Goal: Information Seeking & Learning: Learn about a topic

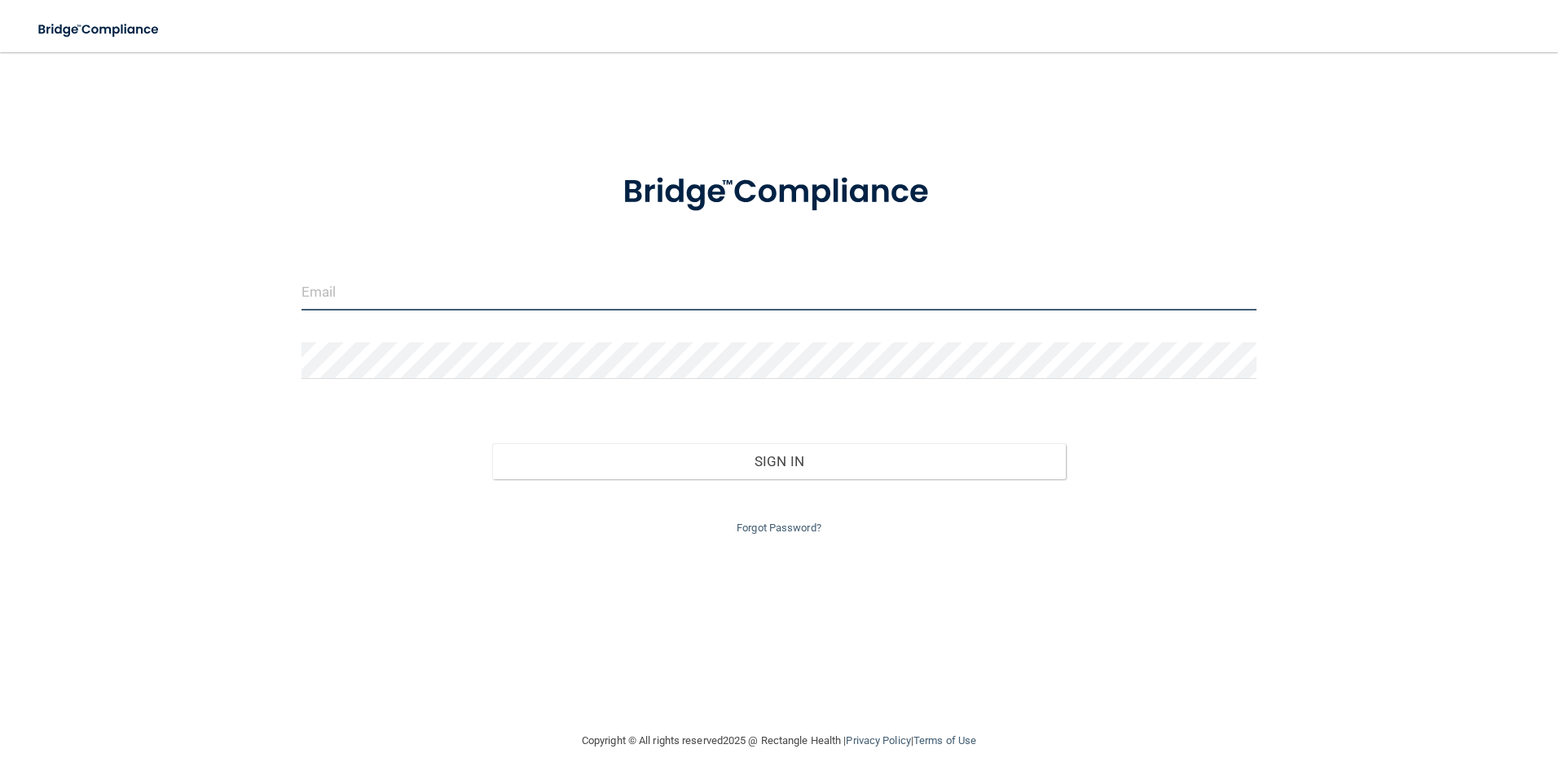
click at [323, 285] on input "email" at bounding box center [779, 292] width 955 height 37
type input "[EMAIL_ADDRESS][DOMAIN_NAME]"
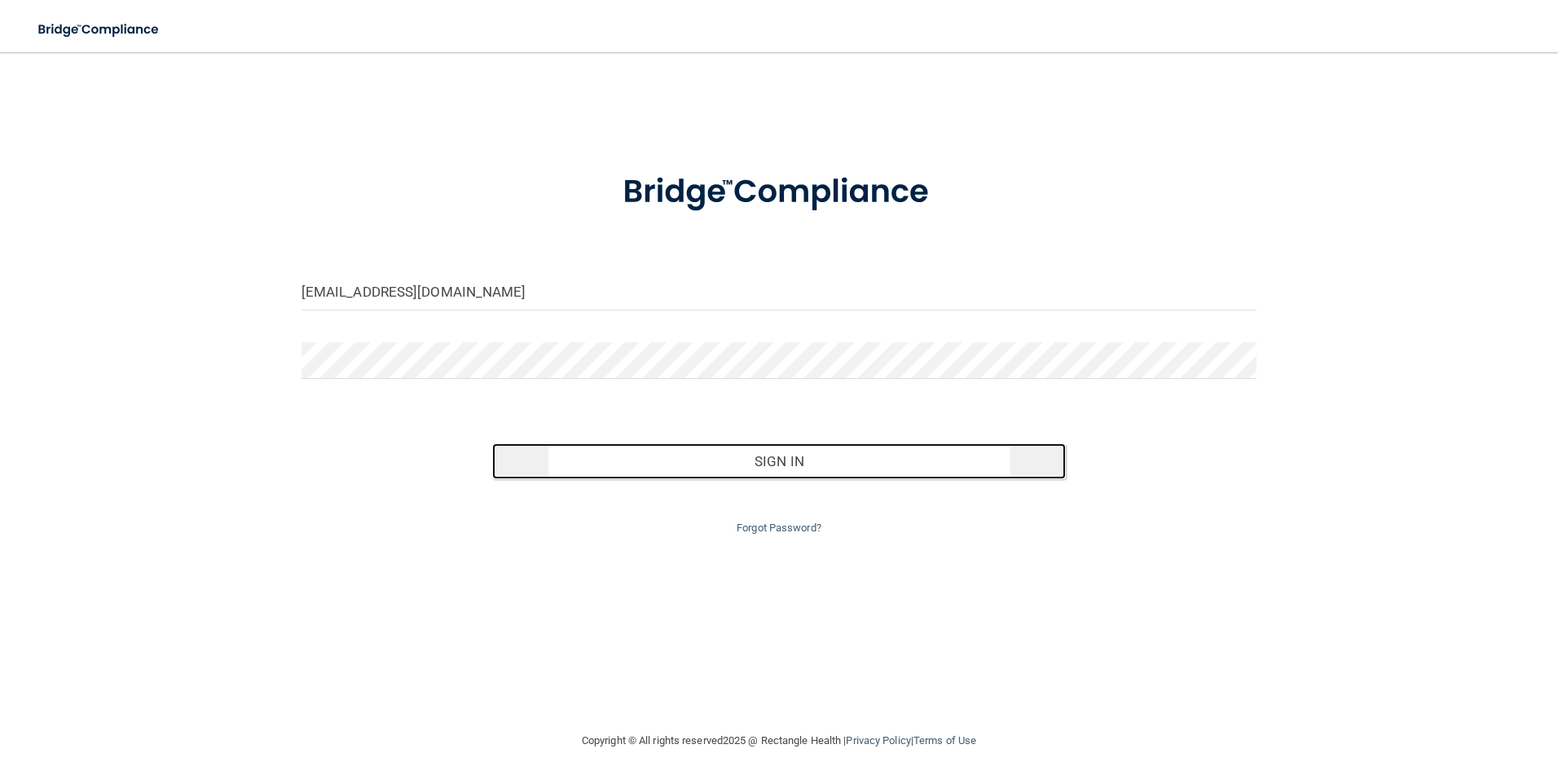
click at [767, 455] on button "Sign In" at bounding box center [779, 461] width 574 height 36
click at [771, 459] on button "Sign In" at bounding box center [779, 461] width 574 height 36
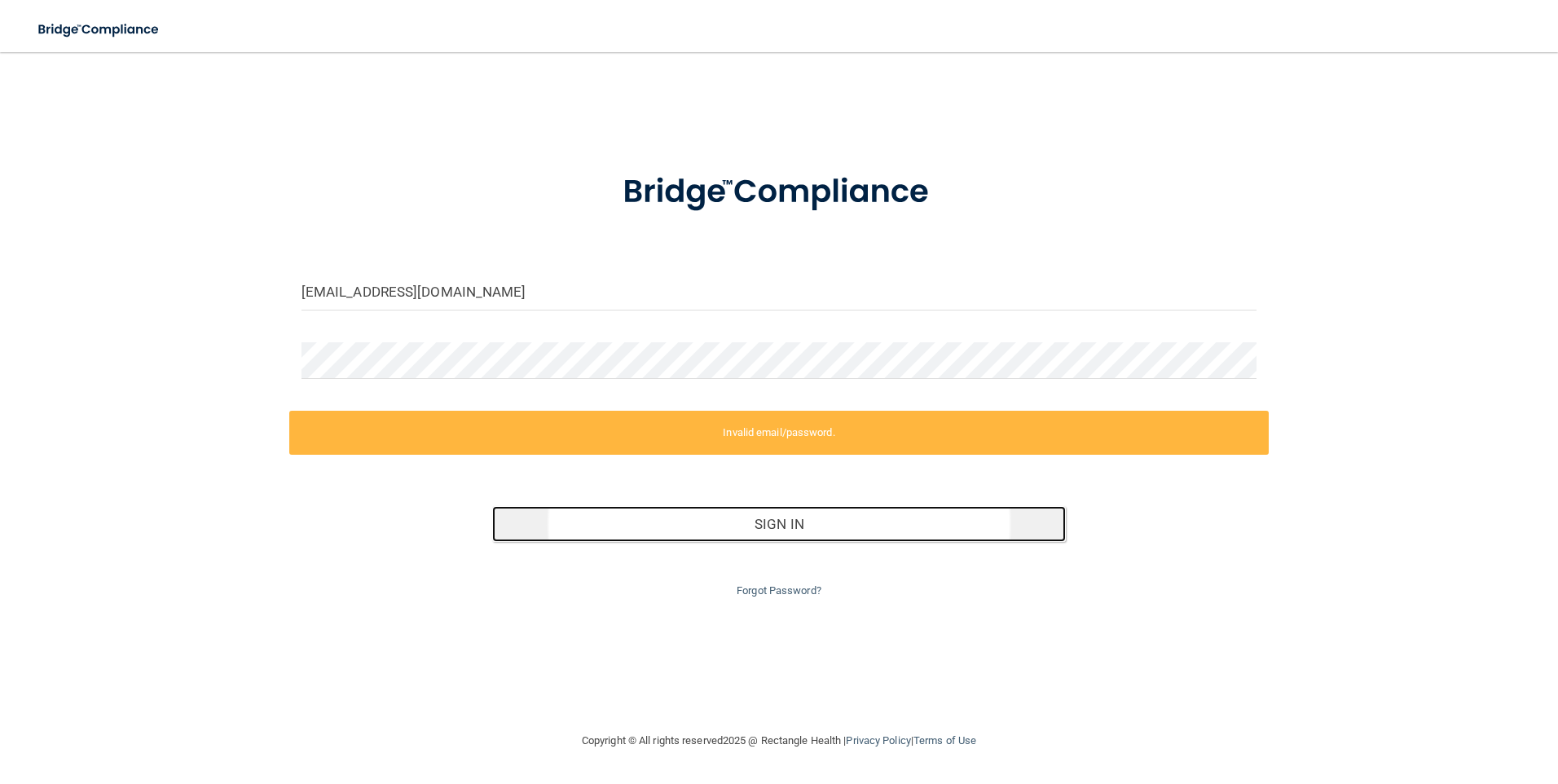
click at [780, 516] on button "Sign In" at bounding box center [779, 524] width 574 height 36
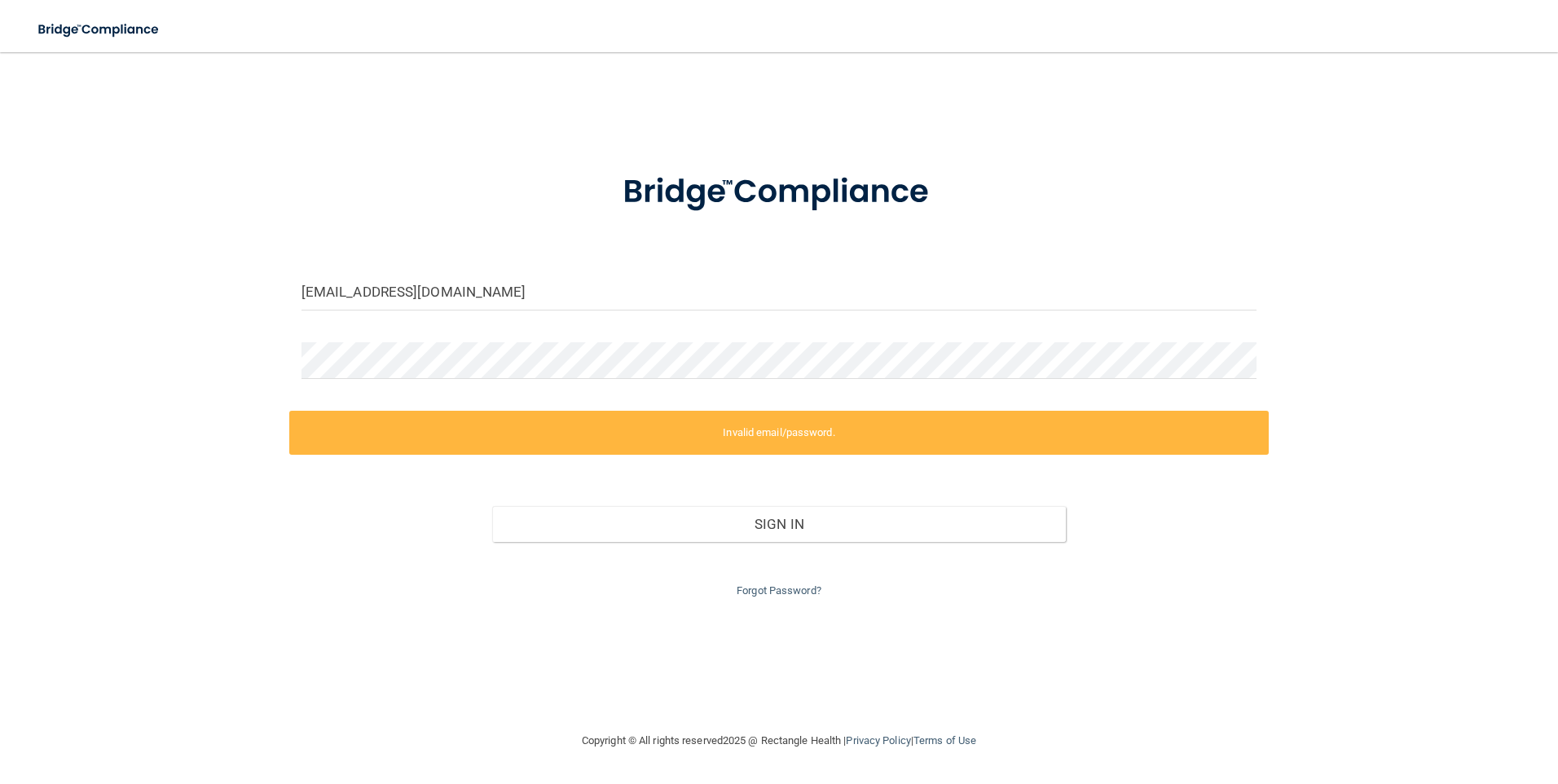
click at [735, 419] on label "Invalid email/password." at bounding box center [779, 433] width 980 height 44
click at [785, 587] on link "Forgot Password?" at bounding box center [779, 590] width 85 height 12
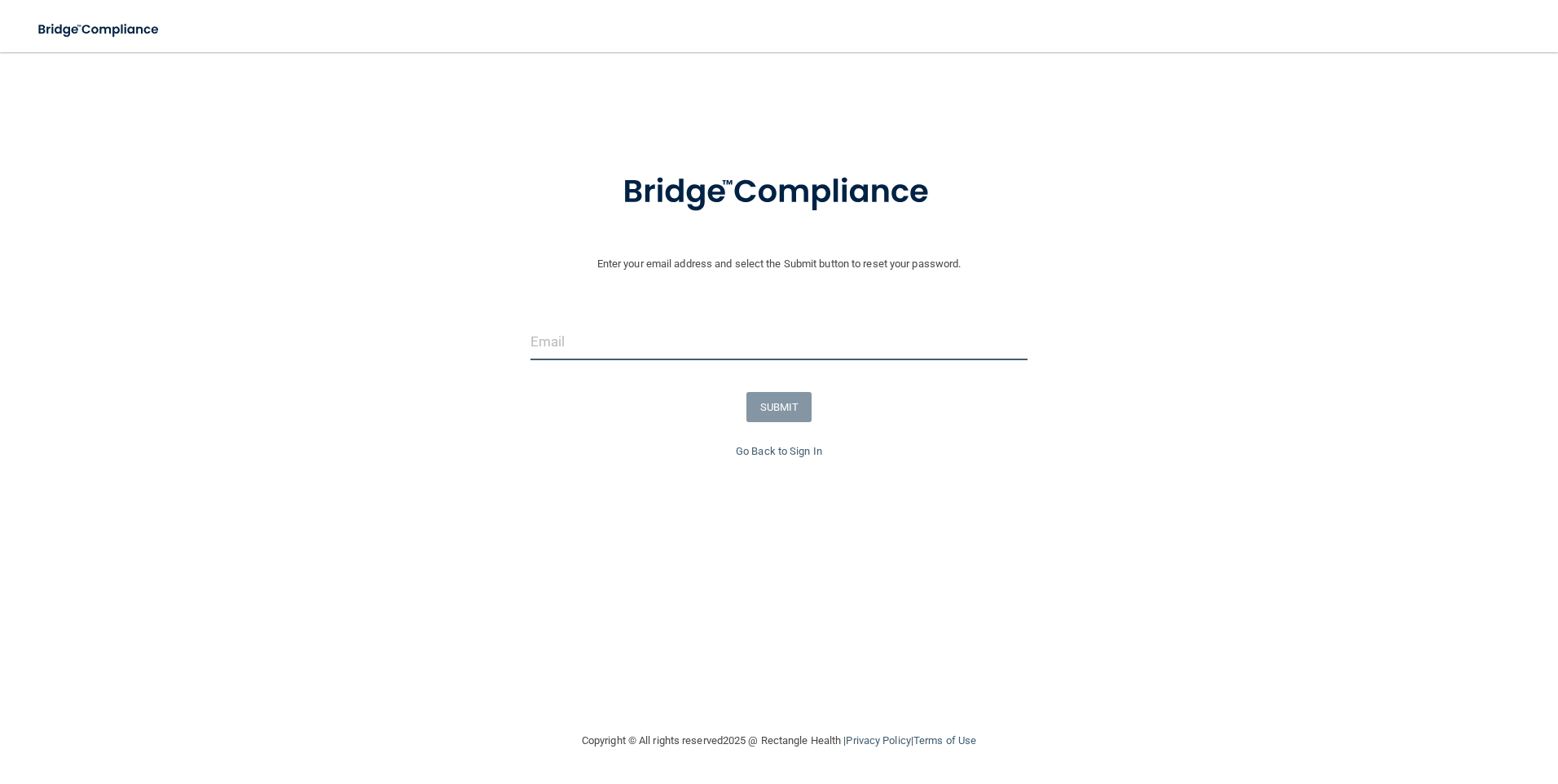
click at [543, 336] on input "email" at bounding box center [779, 342] width 498 height 37
type input "[EMAIL_ADDRESS][DOMAIN_NAME]"
click at [778, 402] on button "SUBMIT" at bounding box center [779, 406] width 66 height 31
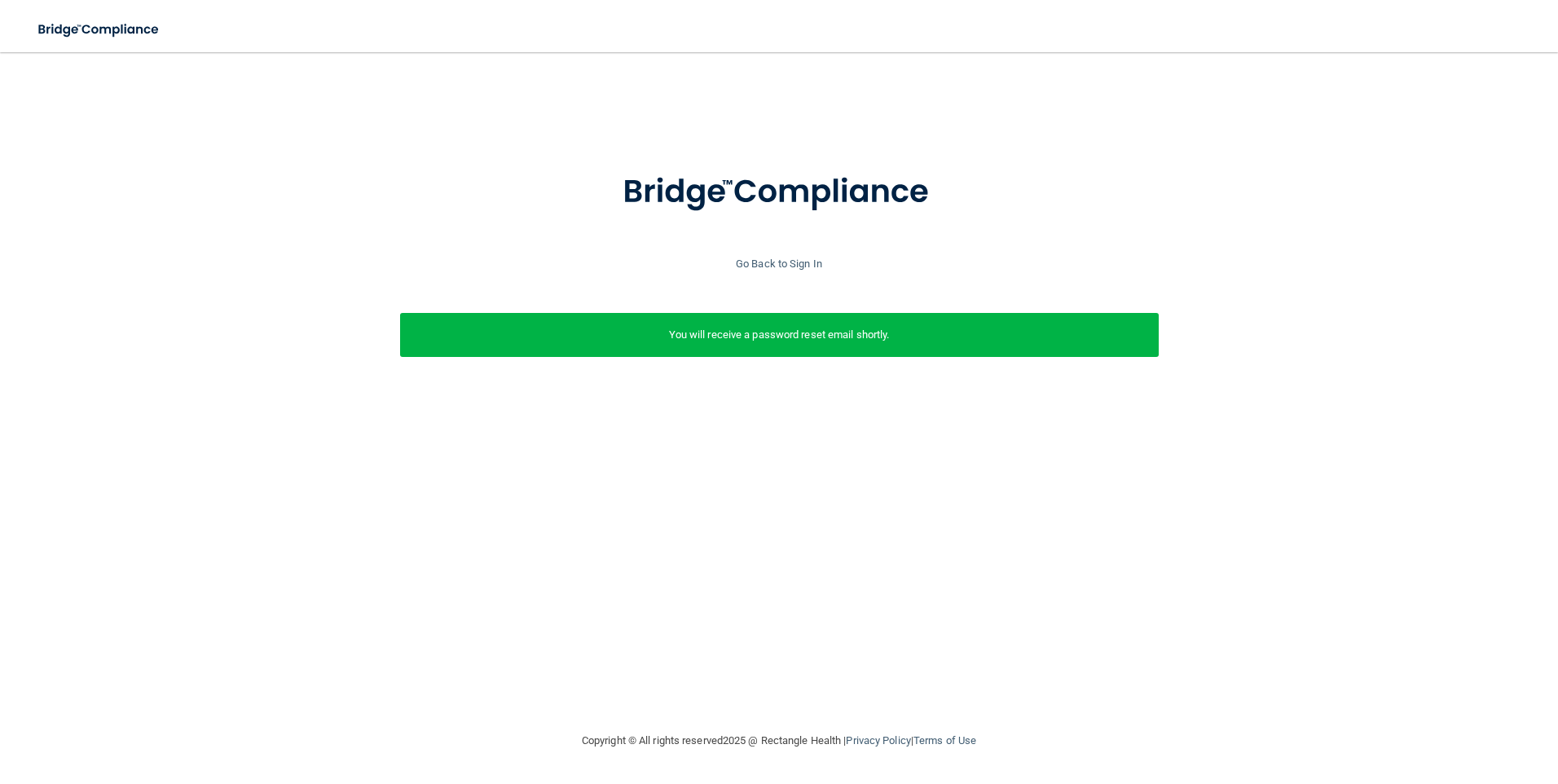
click at [779, 328] on p "You will receive a password reset email shortly." at bounding box center [779, 334] width 734 height 19
click at [724, 332] on p "You will receive a password reset email shortly." at bounding box center [779, 334] width 734 height 19
click at [769, 331] on p "You will receive a password reset email shortly." at bounding box center [779, 334] width 734 height 19
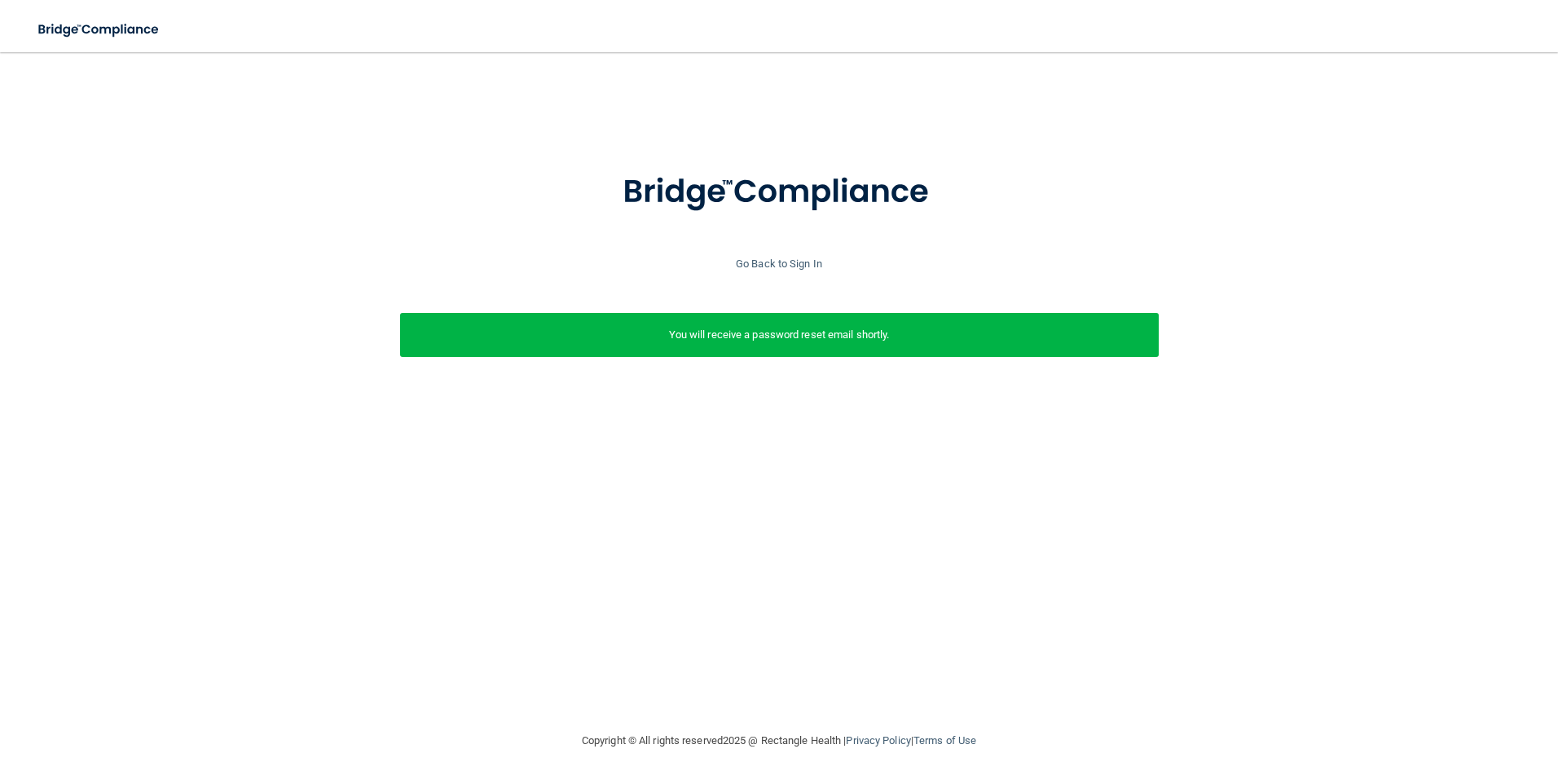
click at [1101, 119] on div "Enter your email address and select the Submit button to reset your password. […" at bounding box center [779, 242] width 1517 height 346
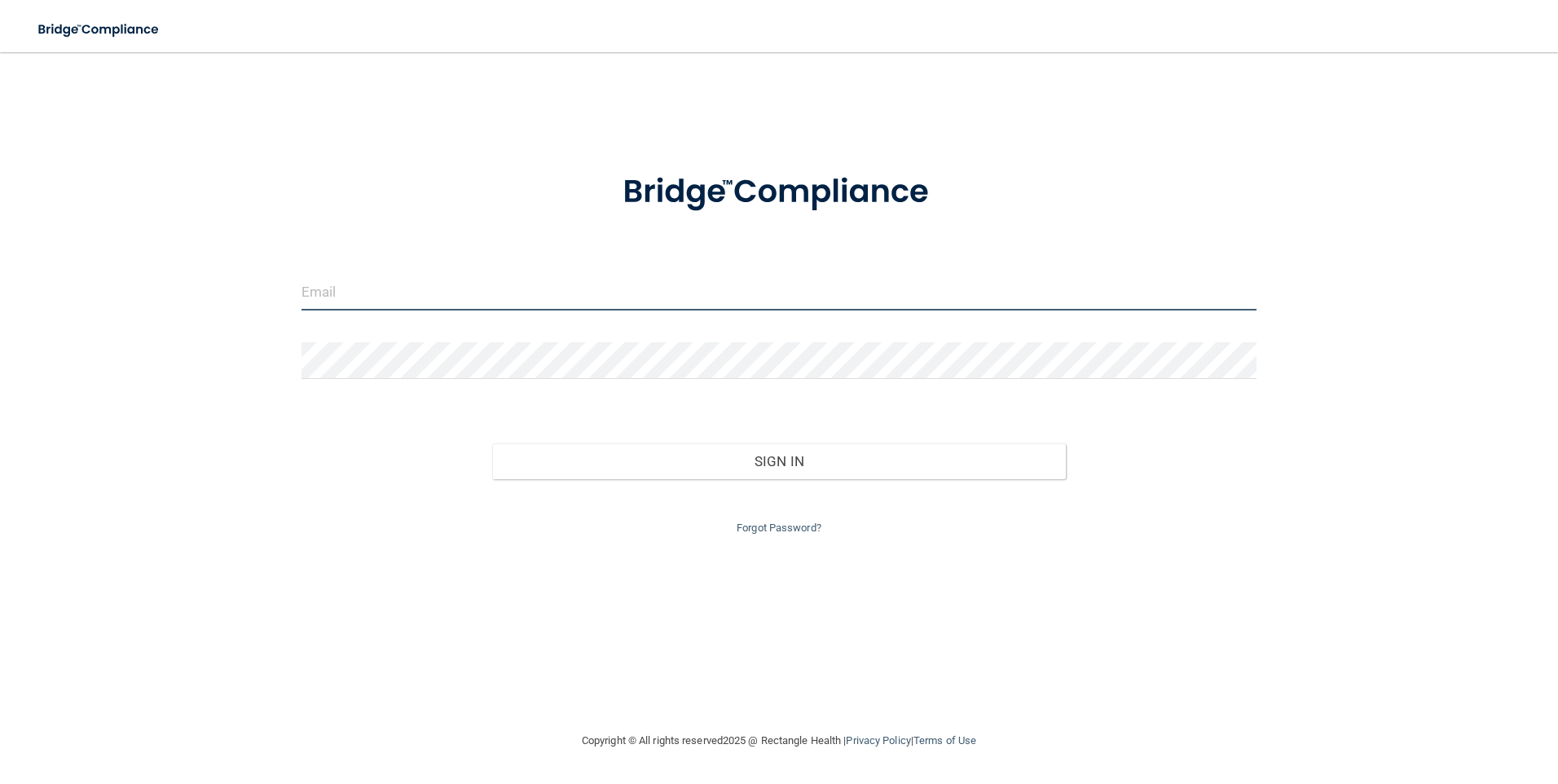
click at [318, 297] on input "email" at bounding box center [779, 292] width 955 height 37
type input "Janiecemathews@Hotmail.com"
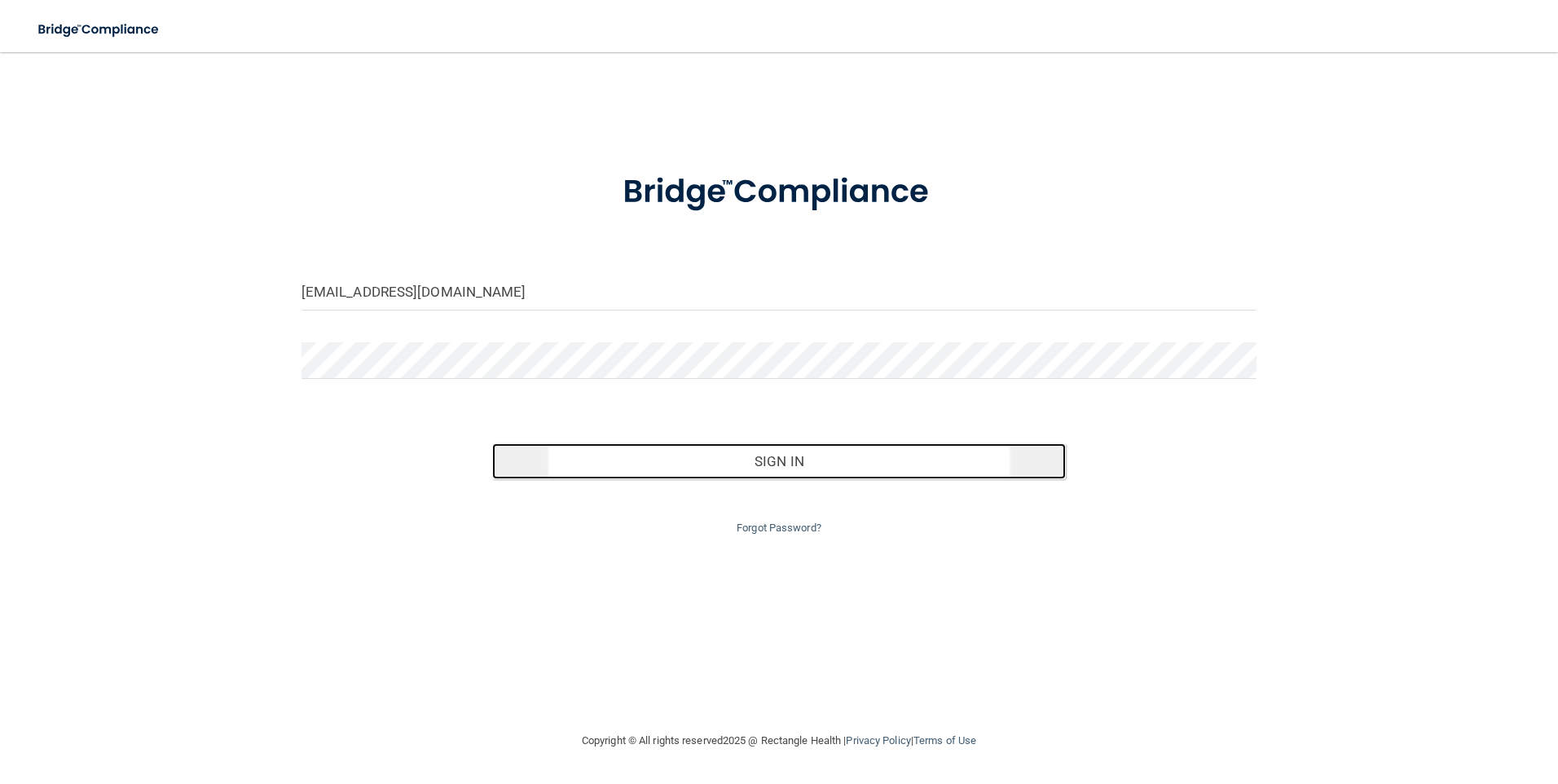
click at [787, 459] on button "Sign In" at bounding box center [779, 461] width 574 height 36
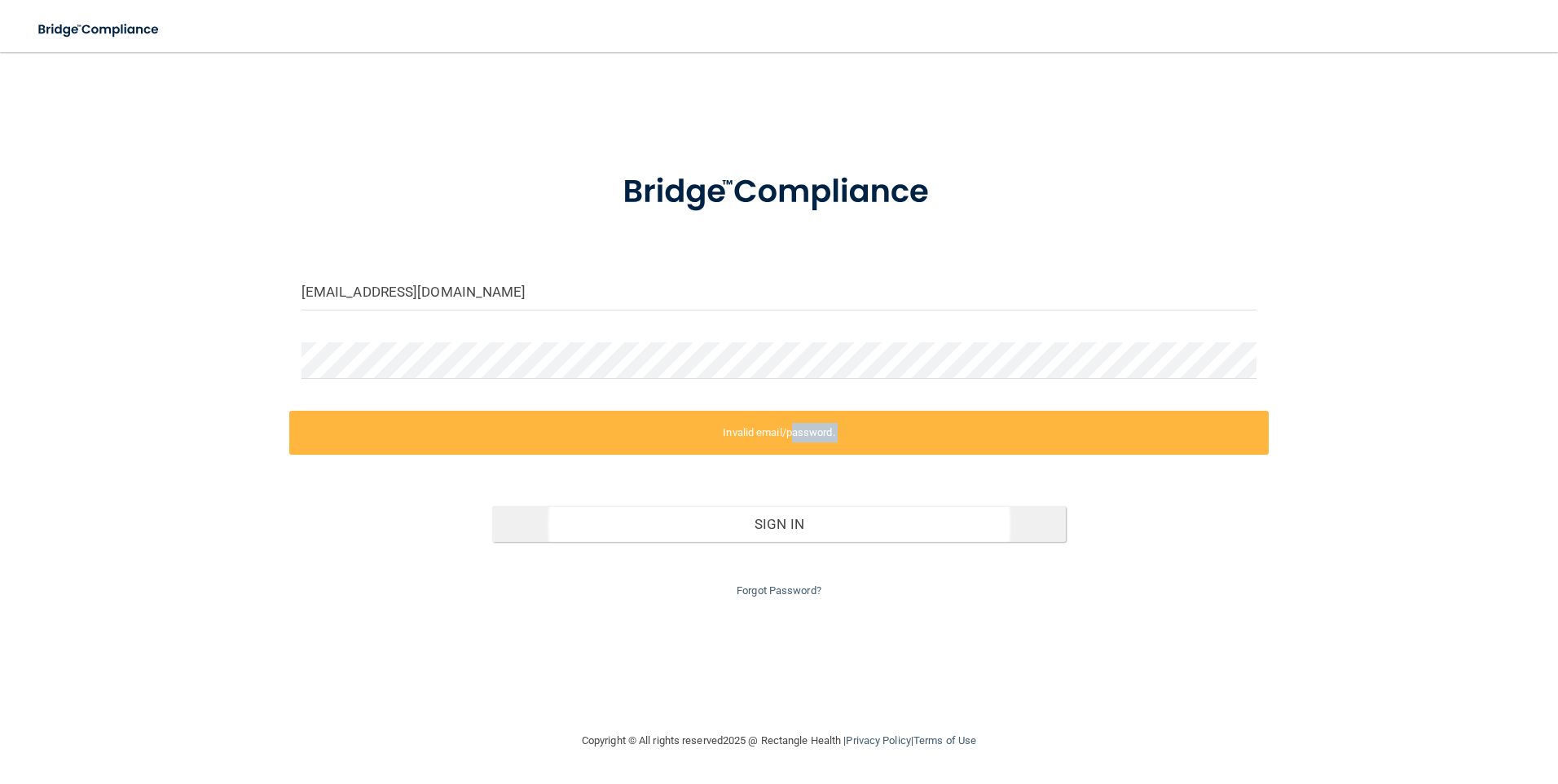
drag, startPoint x: 787, startPoint y: 459, endPoint x: 826, endPoint y: 526, distance: 77.5
click at [826, 526] on div "Invalid email/password. You don't have permission to access that page. Sign In …" at bounding box center [779, 505] width 980 height 190
drag, startPoint x: 826, startPoint y: 526, endPoint x: 765, endPoint y: 587, distance: 86.3
click at [765, 587] on link "Forgot Password?" at bounding box center [779, 590] width 85 height 12
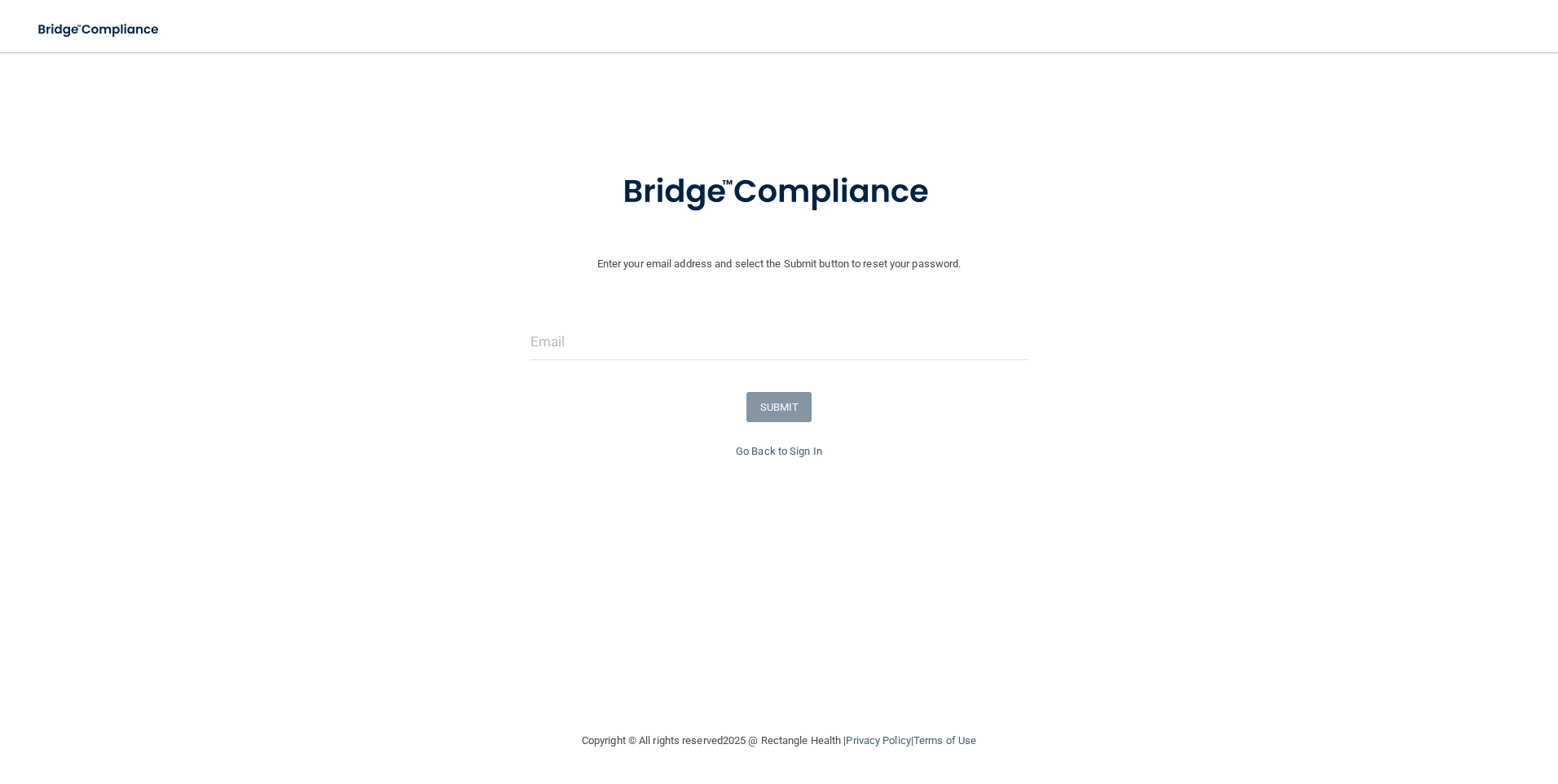
click at [561, 313] on form "Enter your email address and select the Submit button to reset your password. S…" at bounding box center [779, 295] width 1541 height 292
click at [554, 343] on input "email" at bounding box center [779, 342] width 498 height 37
type input "janiecemathews@hotmail.com"
click at [793, 404] on button "SUBMIT" at bounding box center [779, 406] width 66 height 31
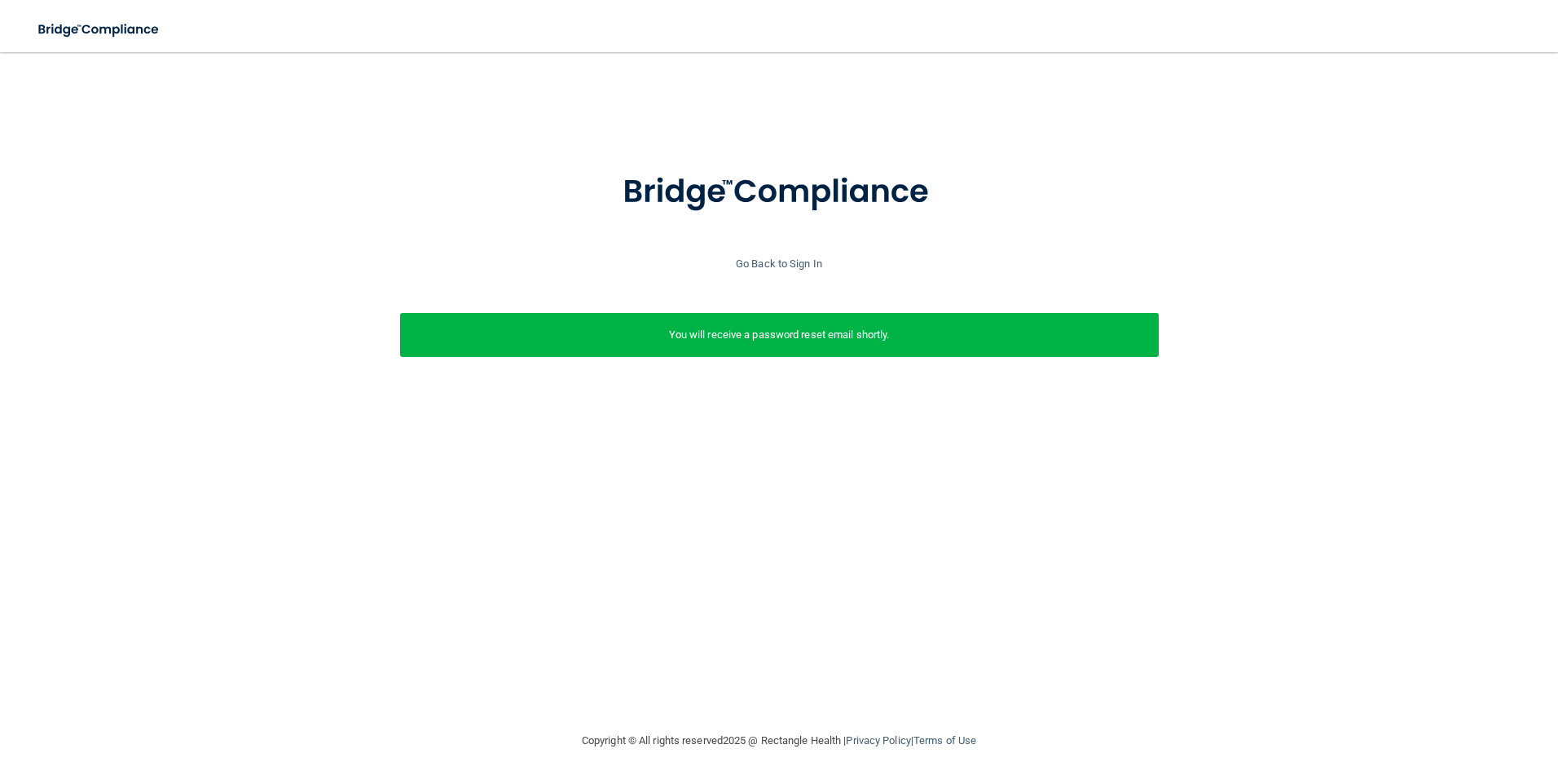
click at [715, 327] on p "You will receive a password reset email shortly." at bounding box center [779, 334] width 734 height 19
click at [738, 330] on p "You will receive a password reset email shortly." at bounding box center [779, 334] width 734 height 19
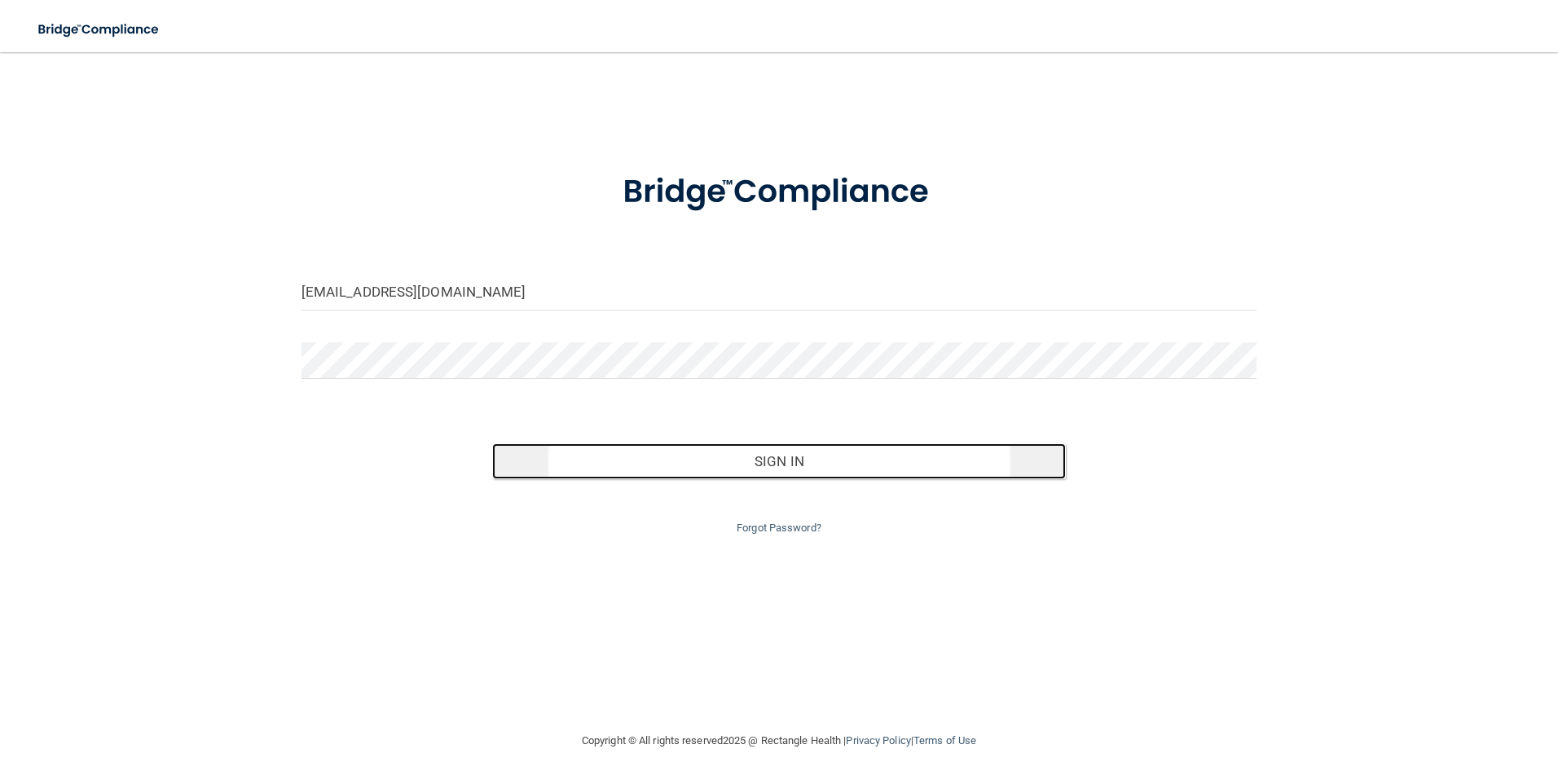
drag, startPoint x: 608, startPoint y: 473, endPoint x: 554, endPoint y: 466, distance: 54.5
click at [554, 466] on button "Sign In" at bounding box center [779, 461] width 574 height 36
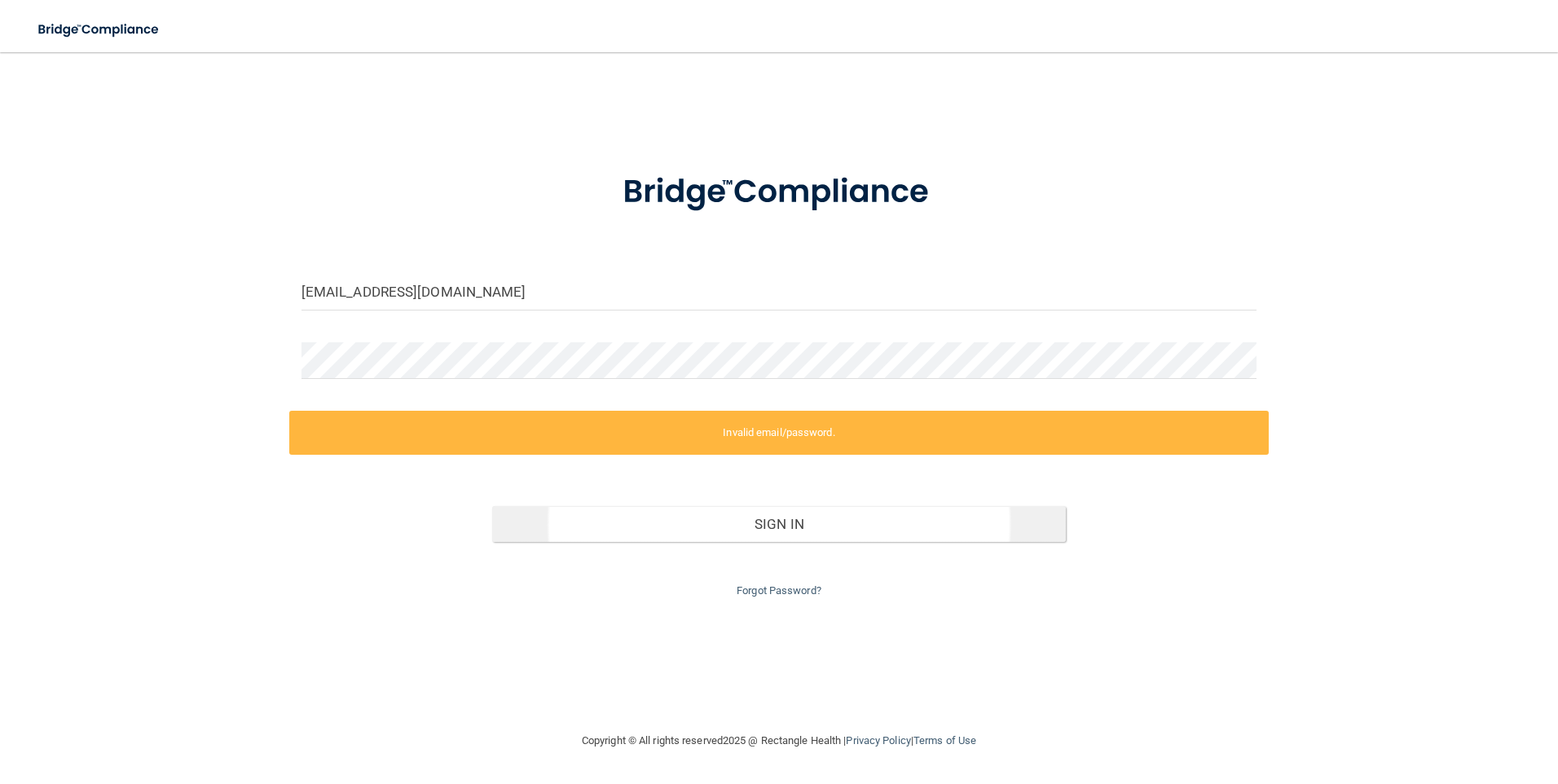
click at [554, 466] on div "Invalid email/password. You don't have permission to access that page. Sign In …" at bounding box center [779, 505] width 980 height 190
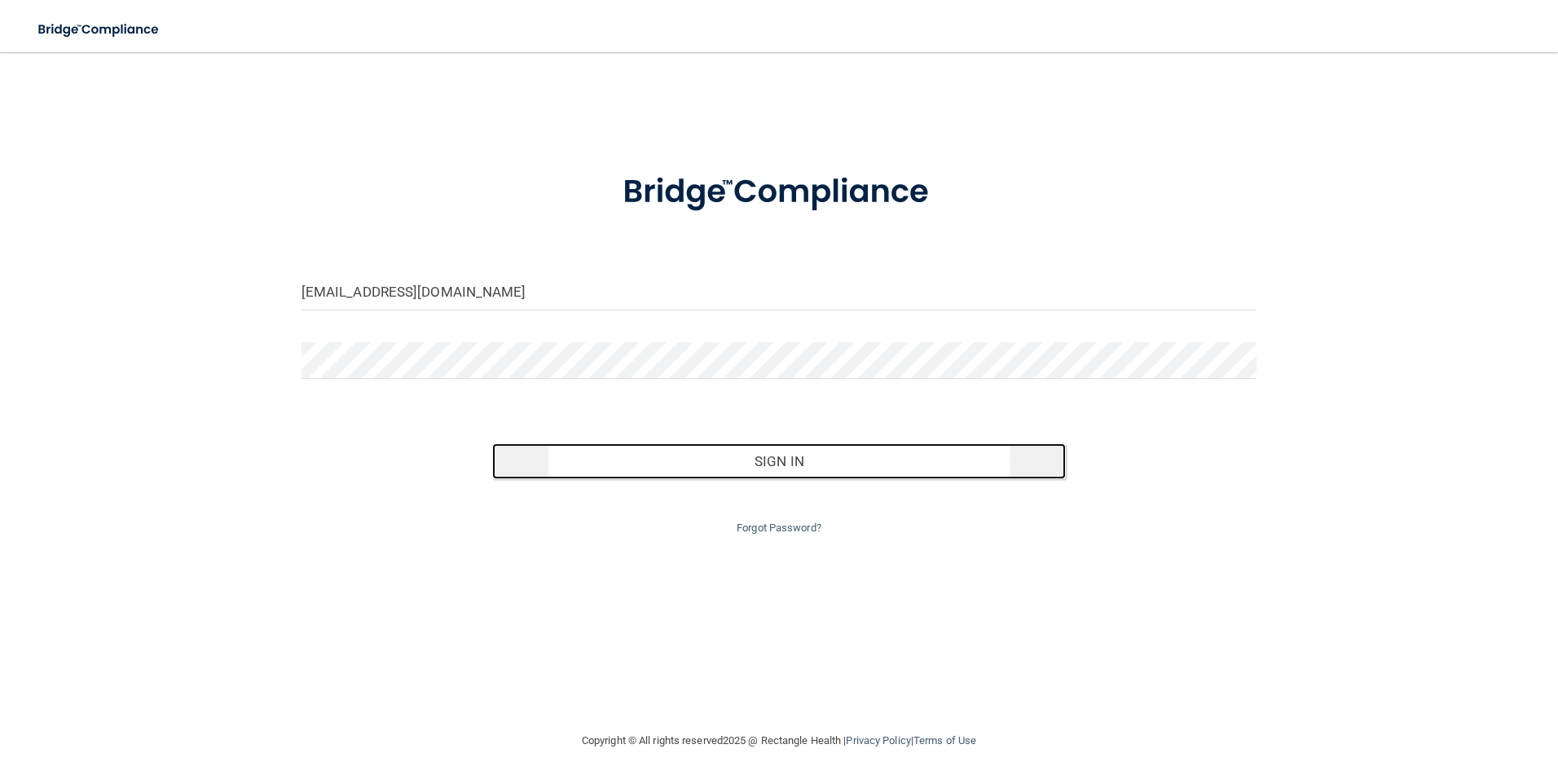
click at [765, 463] on button "Sign In" at bounding box center [779, 461] width 574 height 36
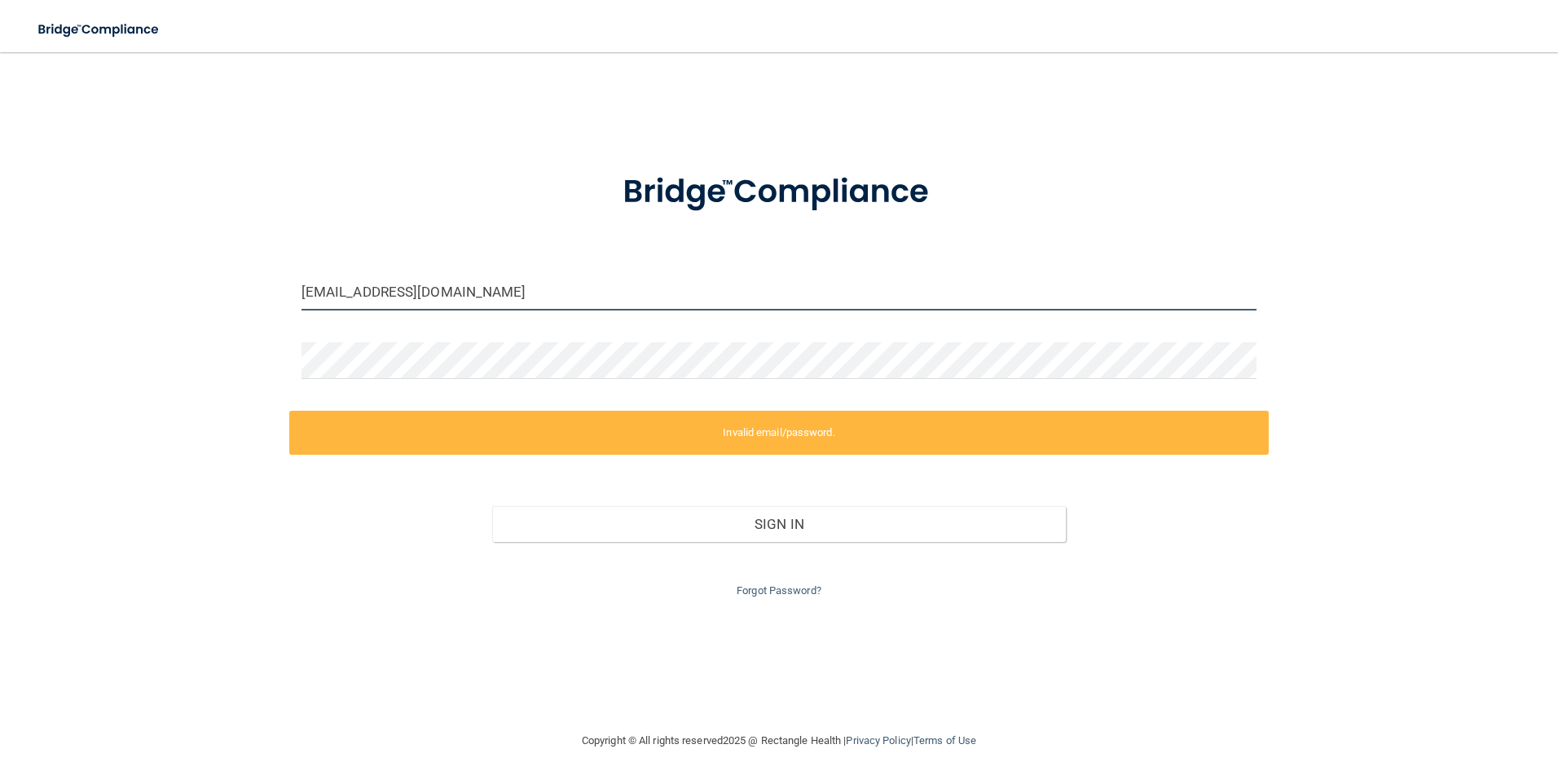
click at [502, 290] on input "janiecemathews@hotmail.com" at bounding box center [779, 292] width 955 height 37
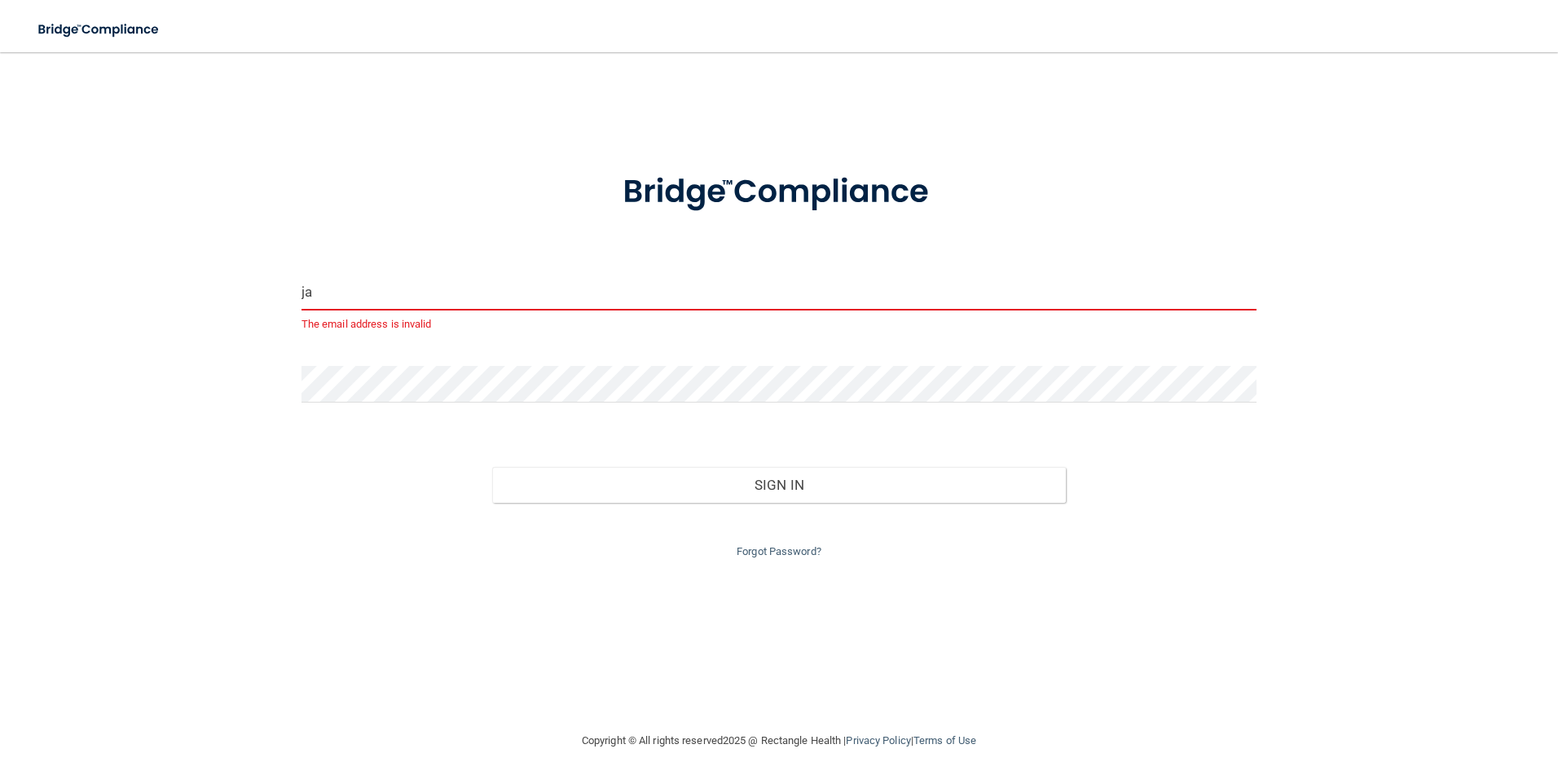
type input "j"
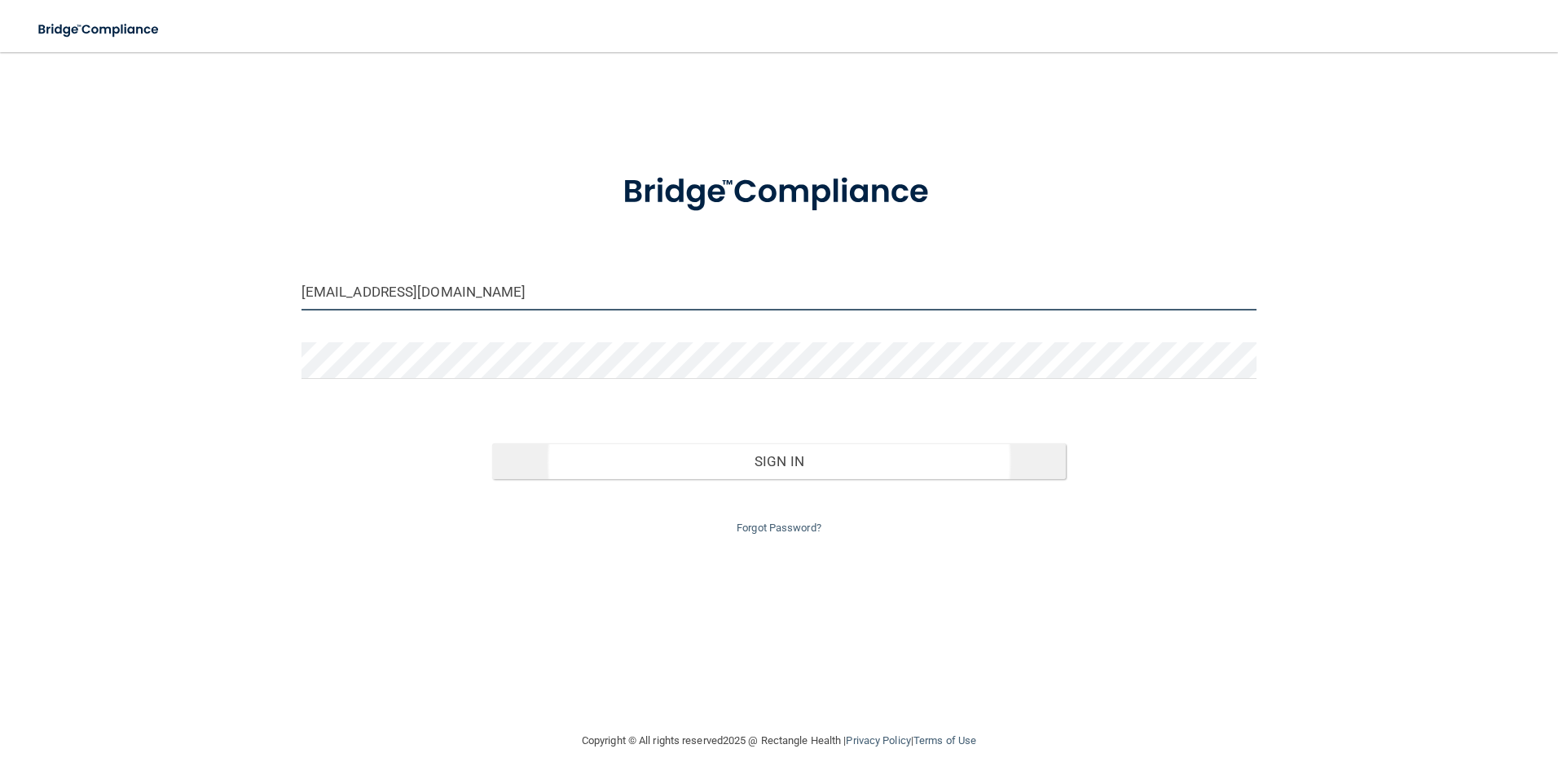
type input "Janiecemathews@hotmail.com"
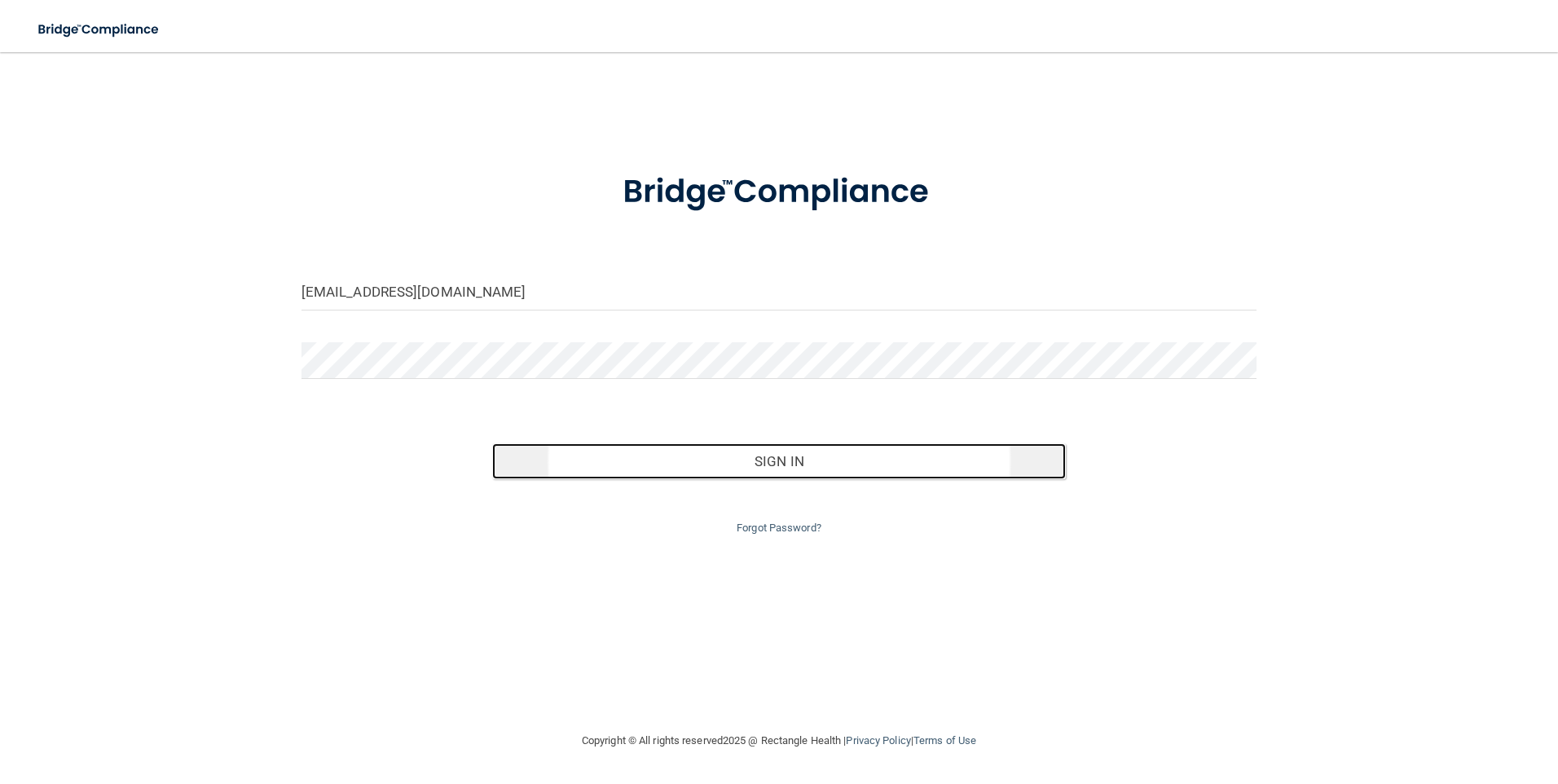
click at [782, 460] on button "Sign In" at bounding box center [779, 461] width 574 height 36
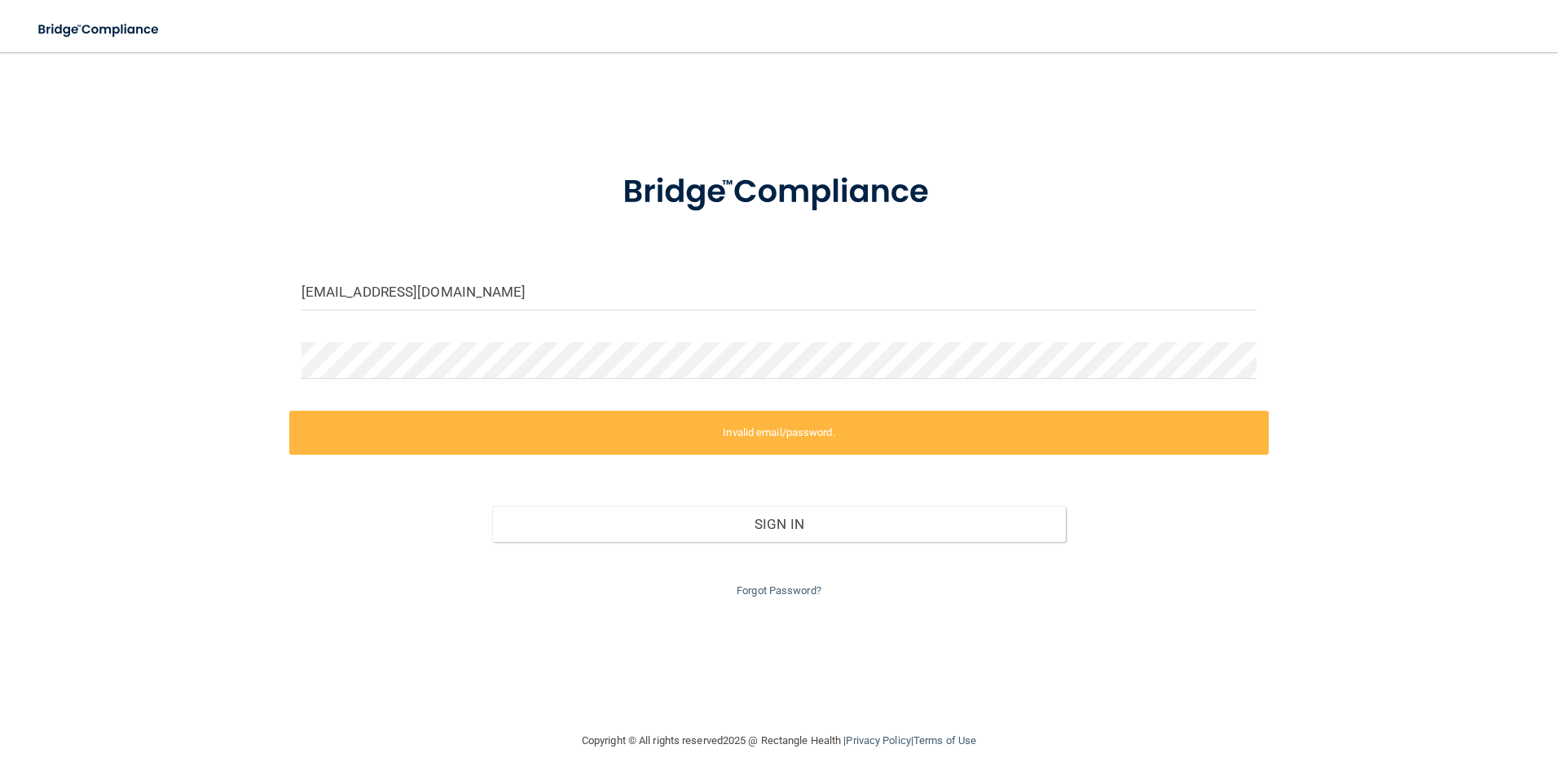
click at [775, 432] on label "Invalid email/password." at bounding box center [779, 433] width 980 height 44
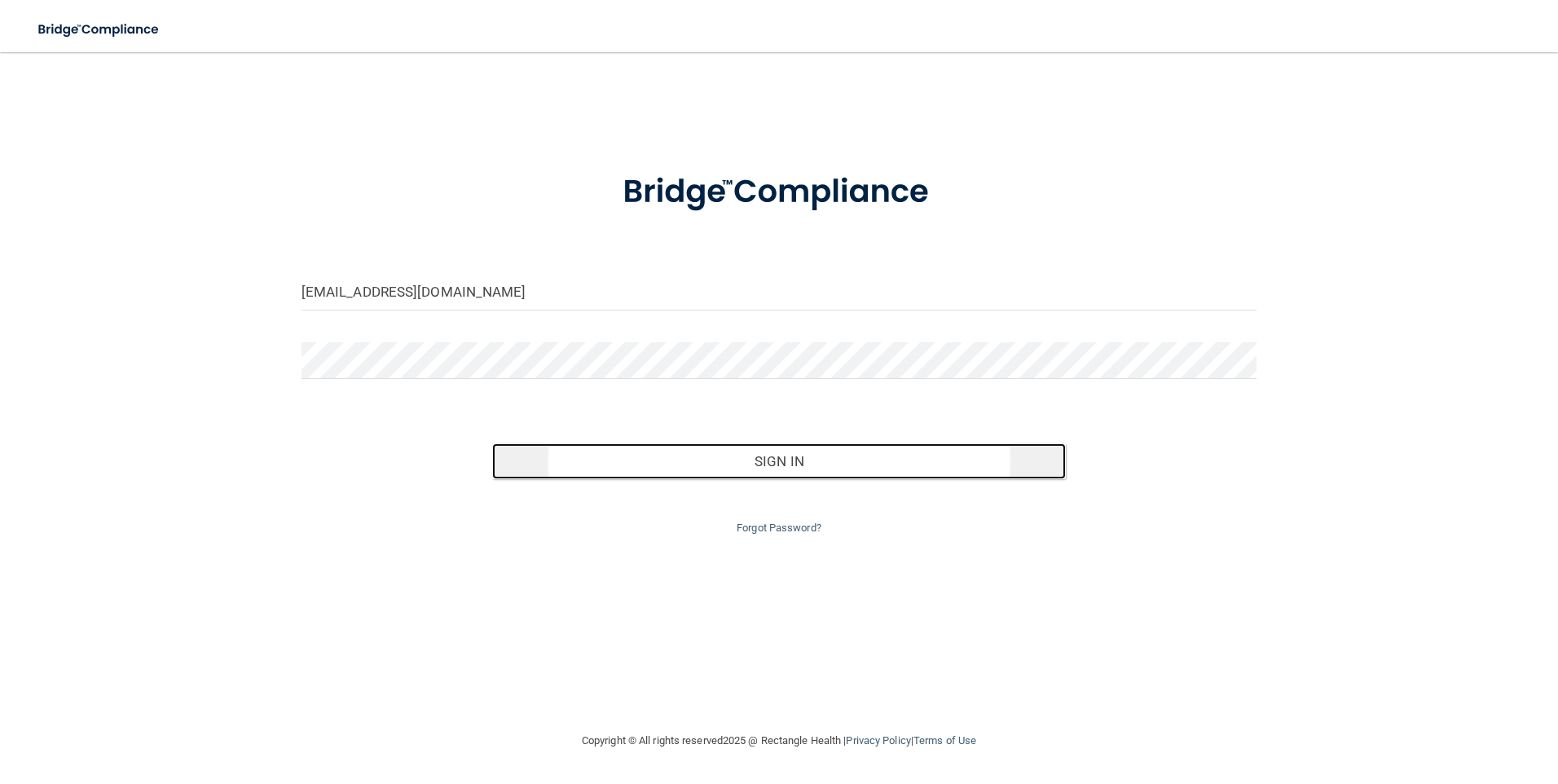
click at [751, 458] on button "Sign In" at bounding box center [779, 461] width 574 height 36
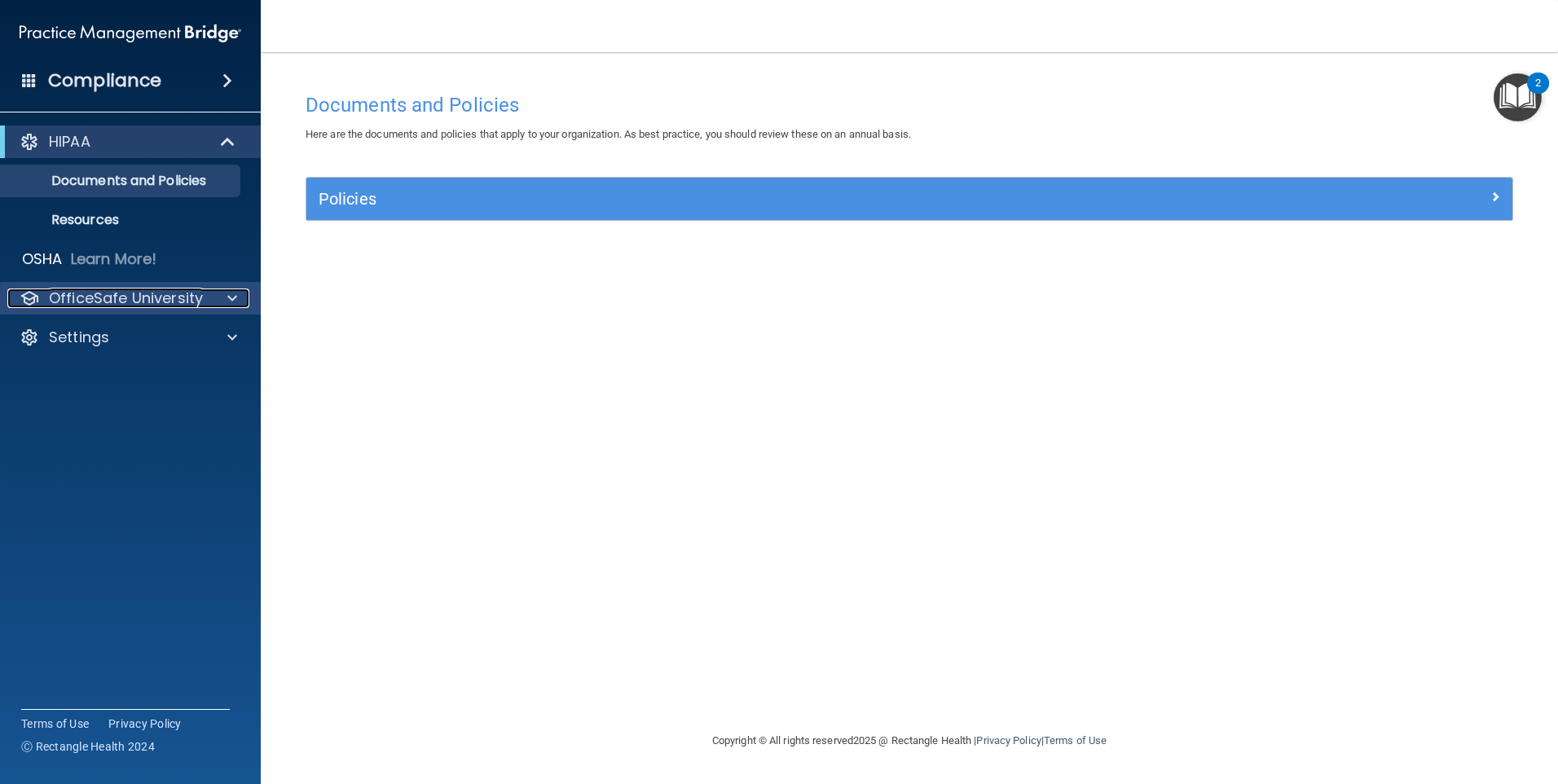
click at [194, 293] on p "OfficeSafe University" at bounding box center [126, 298] width 154 height 19
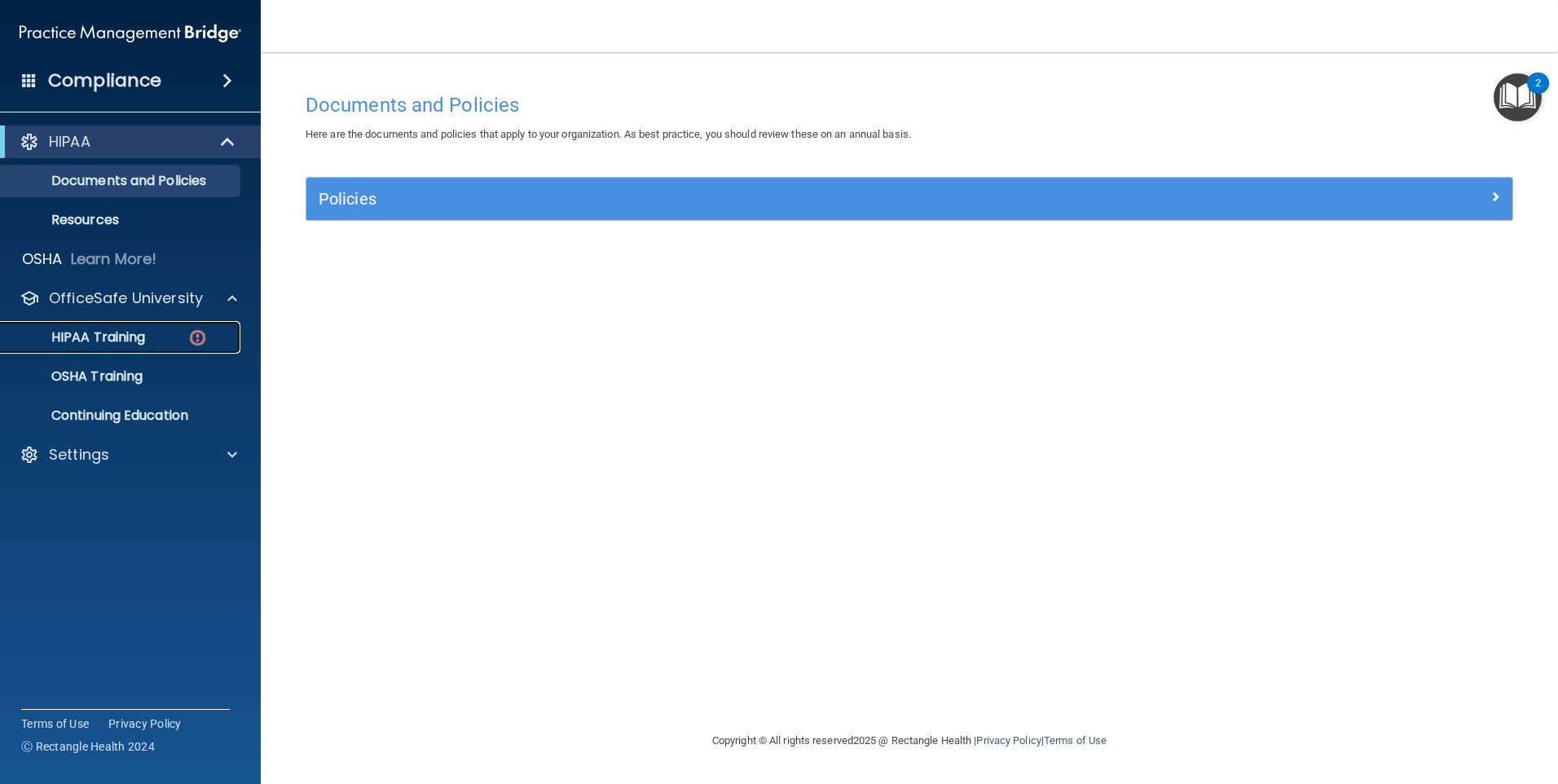
click at [135, 332] on p "HIPAA Training" at bounding box center [77, 338] width 134 height 17
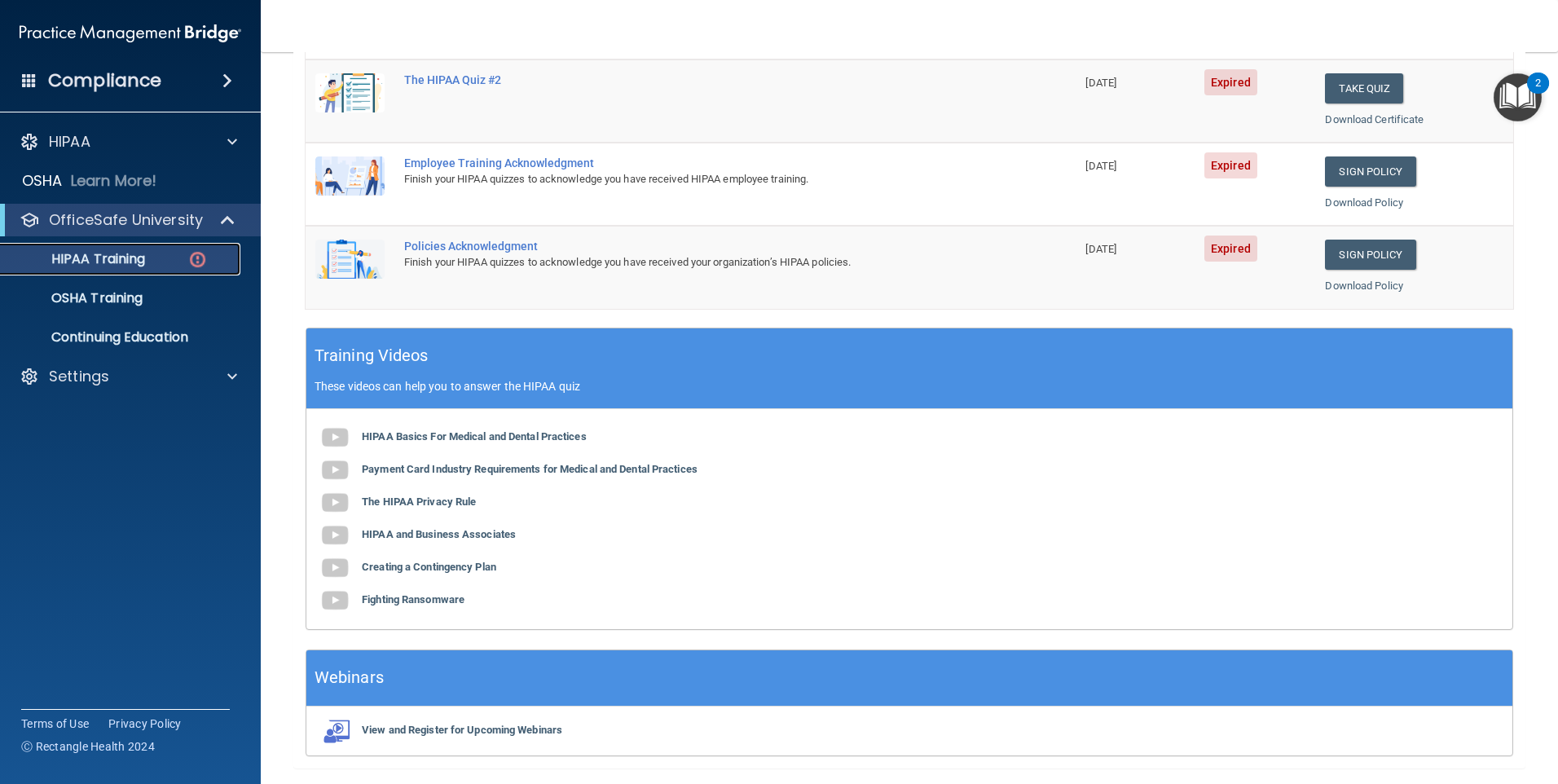
scroll to position [397, 0]
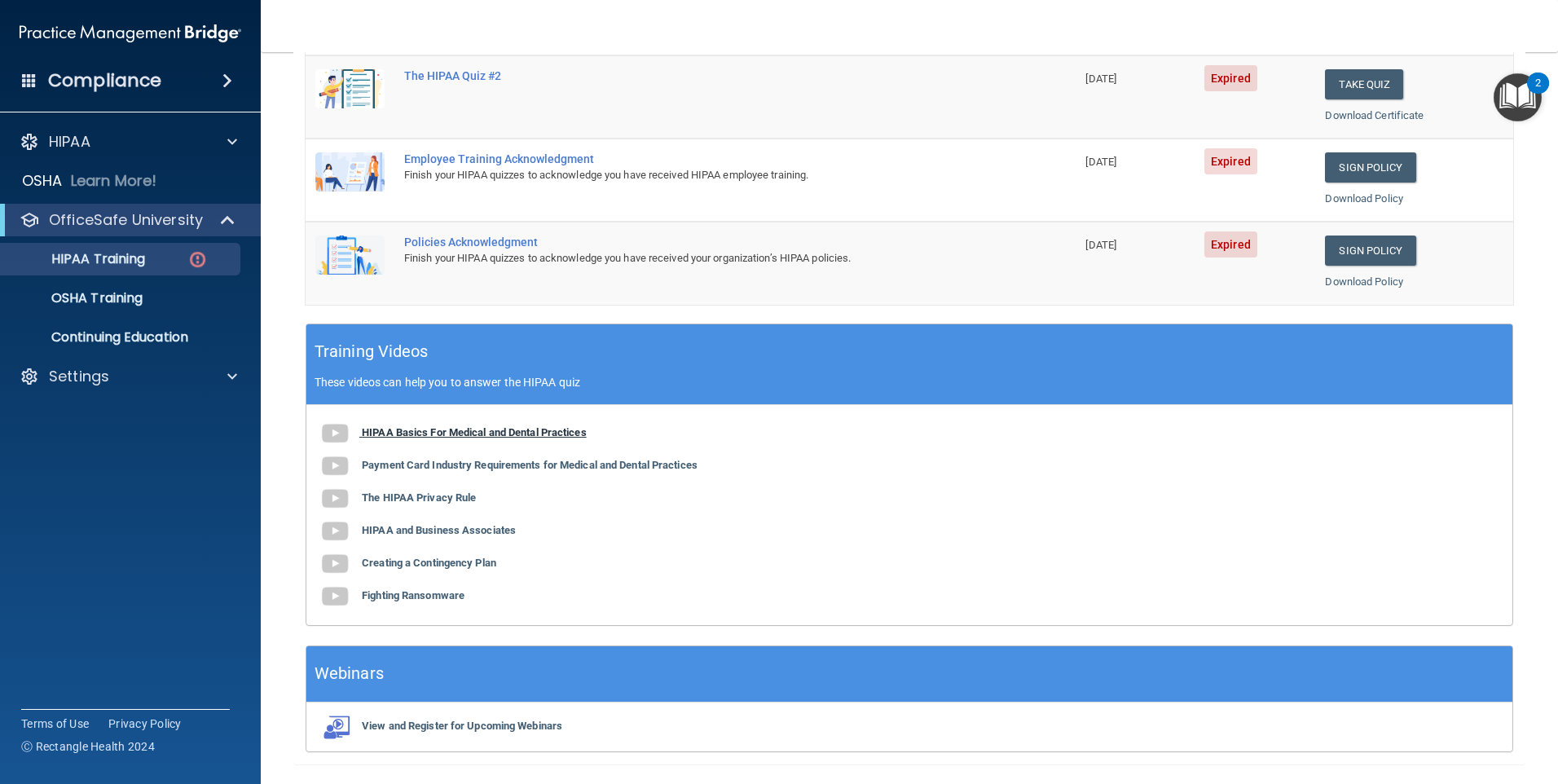
click at [397, 429] on b "HIPAA Basics For Medical and Dental Practices" at bounding box center [474, 431] width 225 height 12
